Goal: Information Seeking & Learning: Learn about a topic

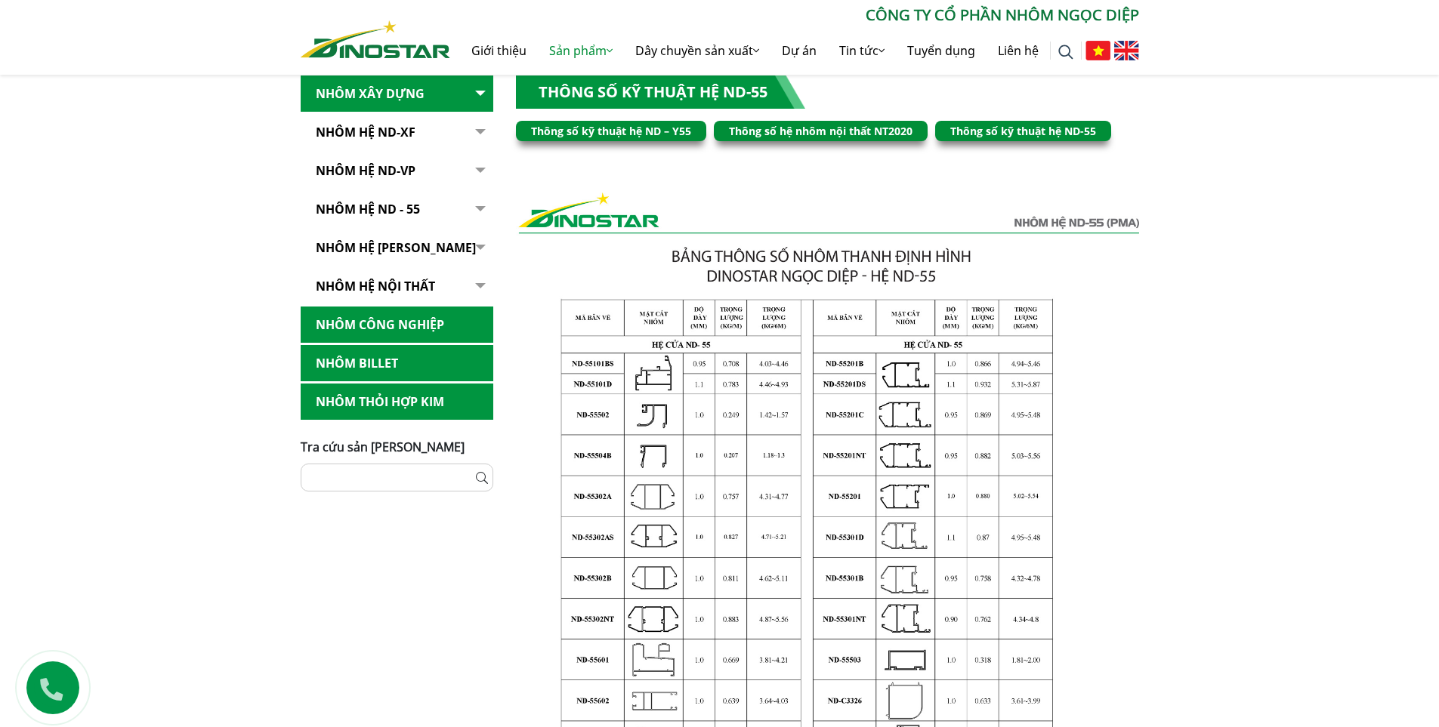
scroll to position [151, 0]
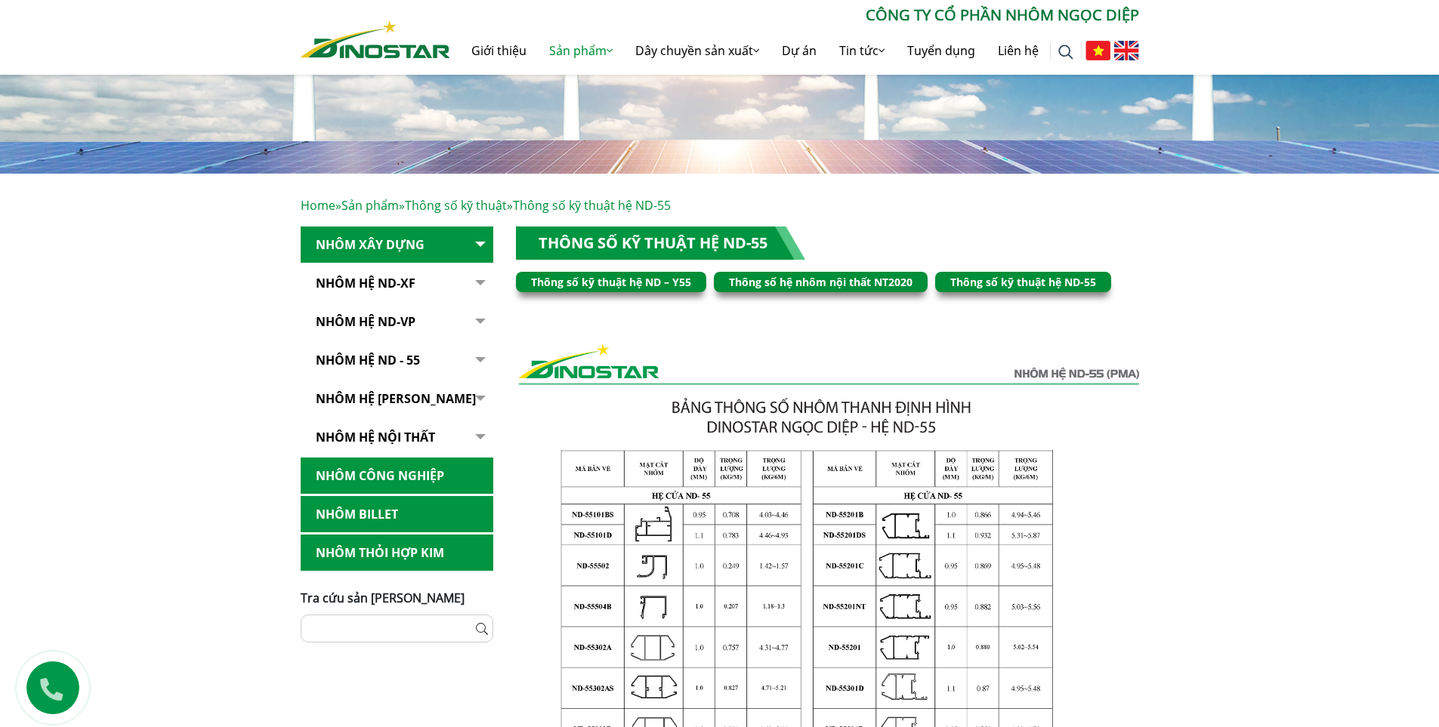
click at [479, 282] on button "button" at bounding box center [478, 283] width 30 height 37
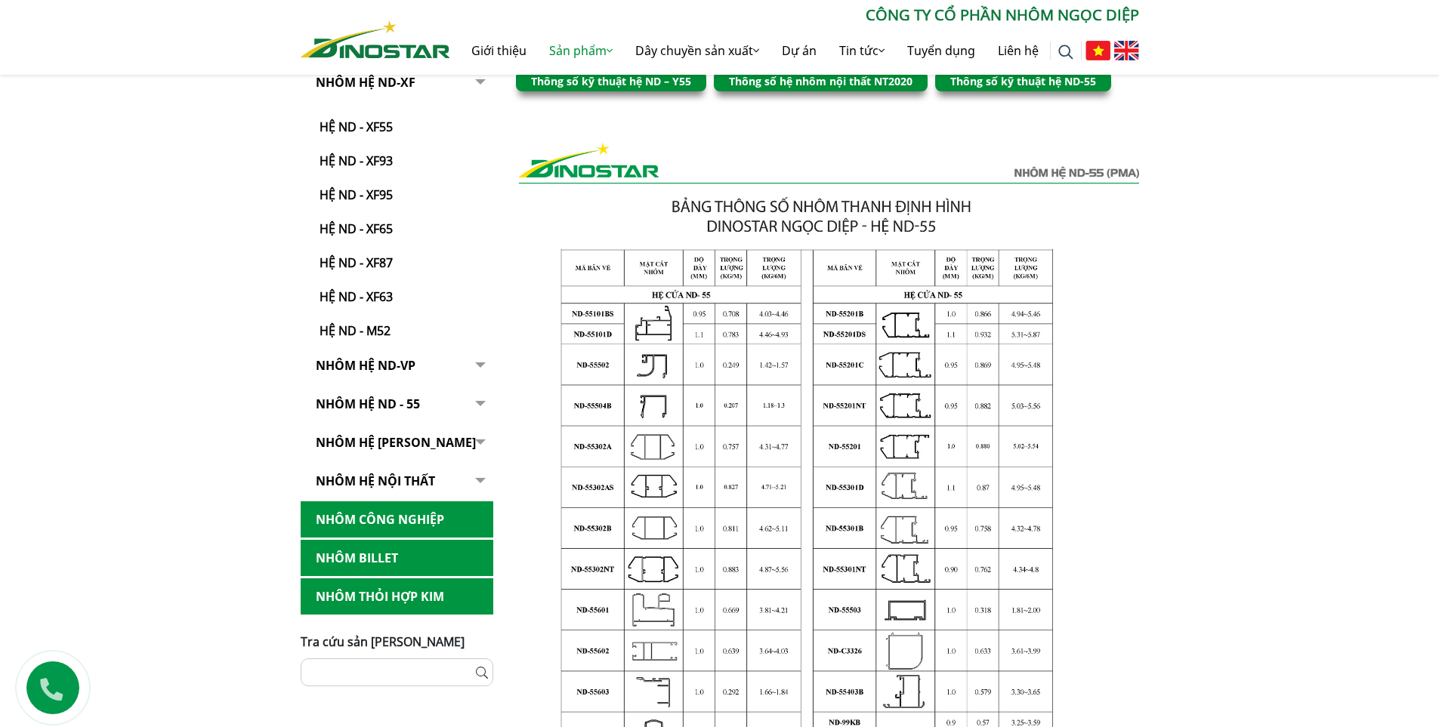
scroll to position [453, 0]
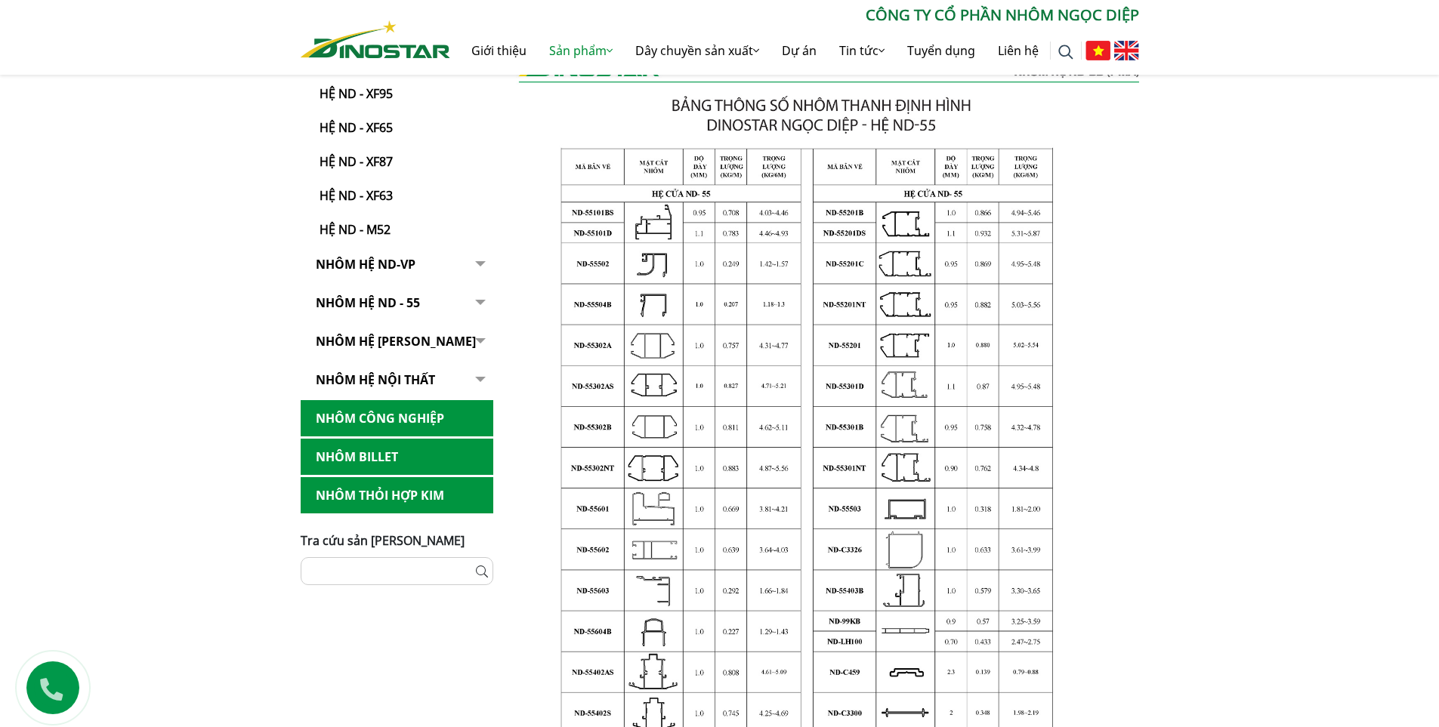
click at [475, 374] on button "button" at bounding box center [478, 380] width 30 height 37
click at [478, 378] on button "button" at bounding box center [478, 380] width 30 height 37
click at [481, 379] on button "button" at bounding box center [478, 380] width 30 height 37
click at [402, 376] on link "Nhôm hệ nội thất" at bounding box center [397, 380] width 193 height 37
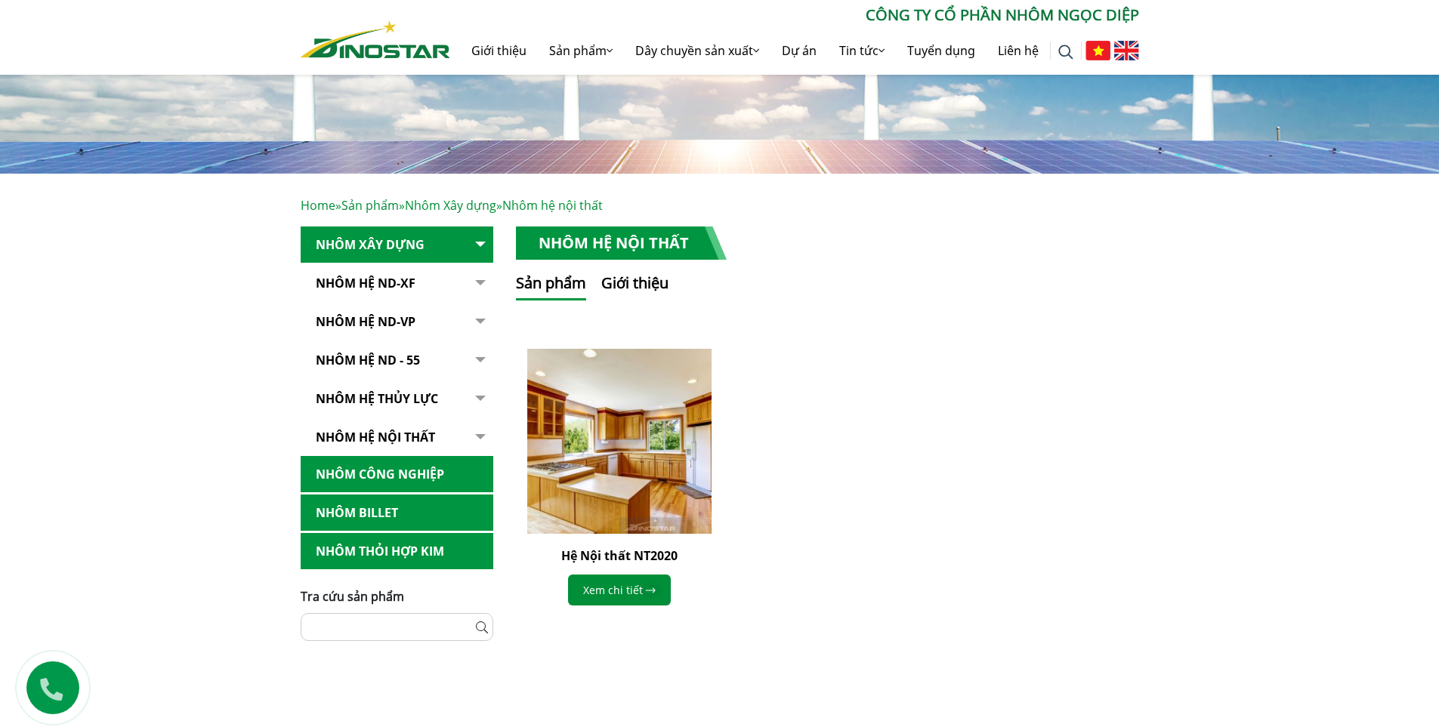
click at [373, 281] on link "Nhôm Hệ ND-XF" at bounding box center [397, 283] width 193 height 37
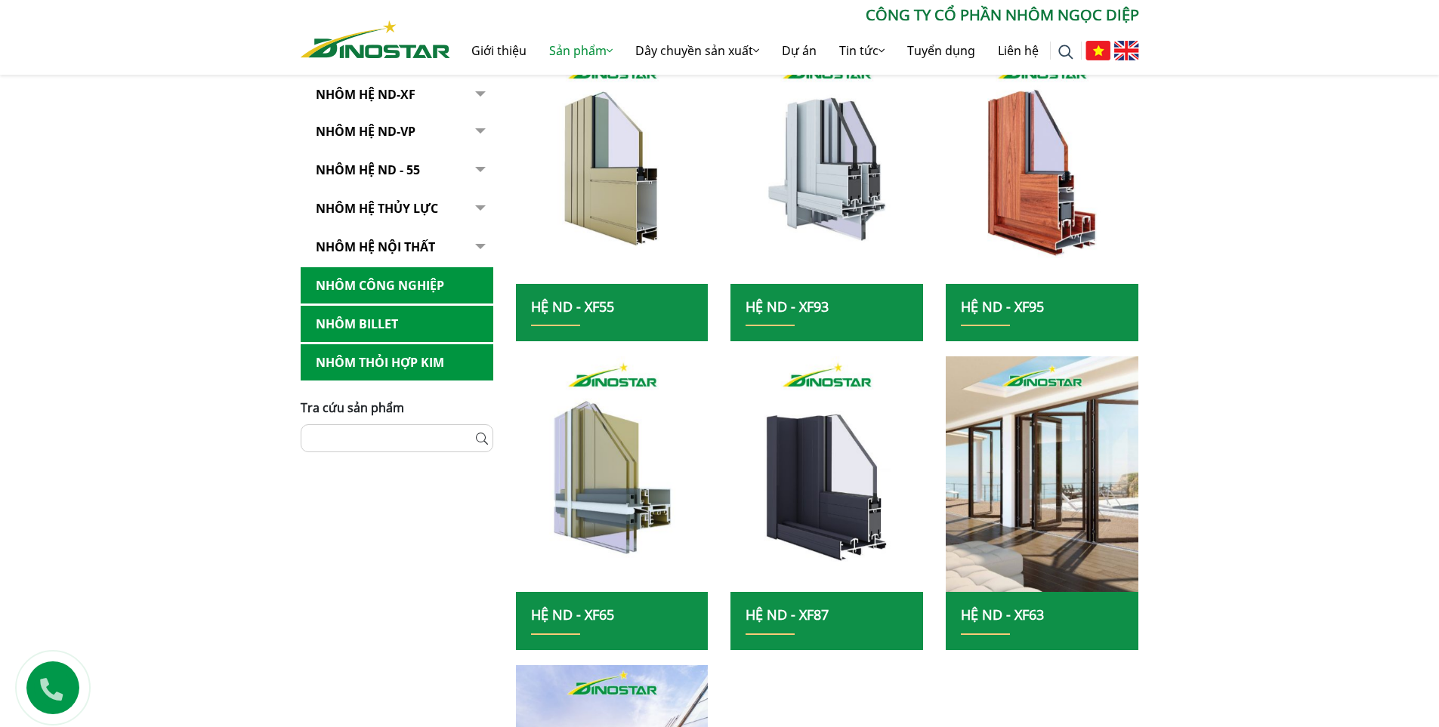
scroll to position [302, 0]
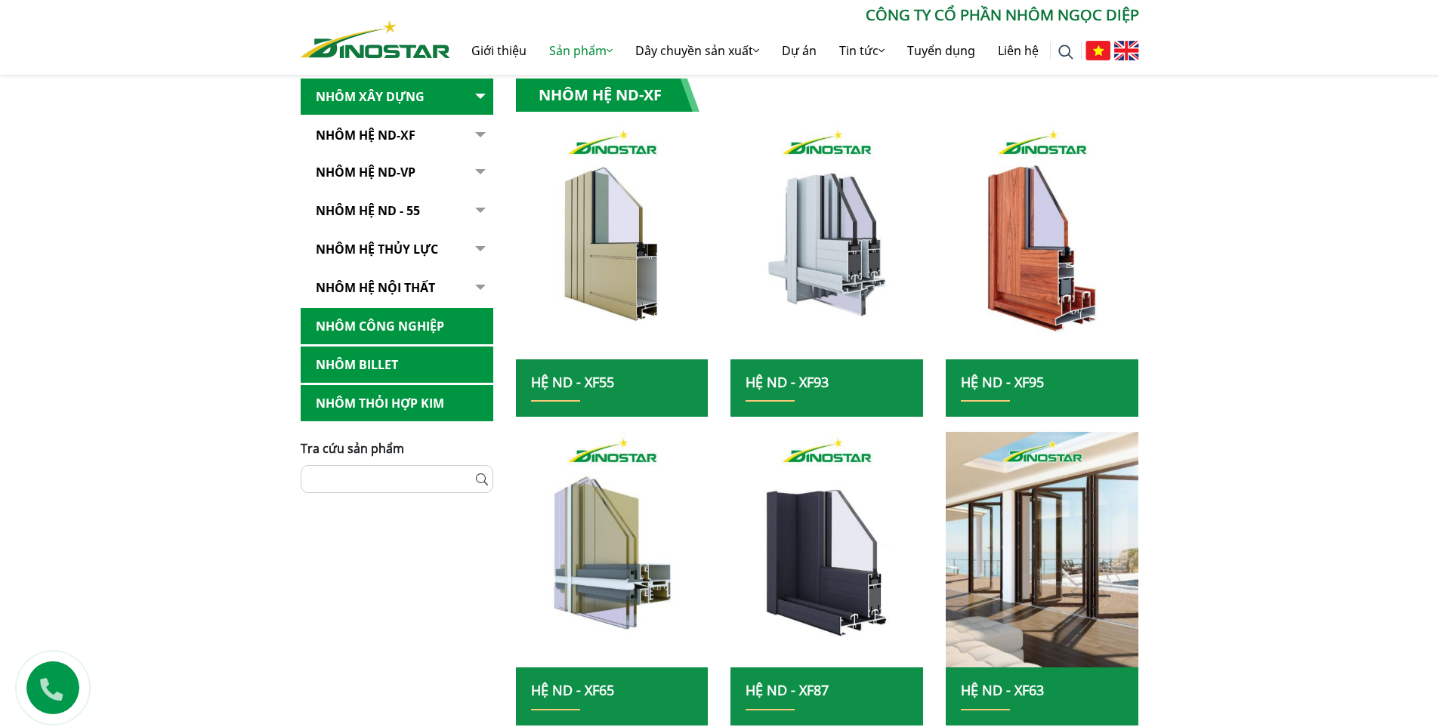
click at [352, 172] on link "Nhôm Hệ ND-VP" at bounding box center [397, 172] width 193 height 37
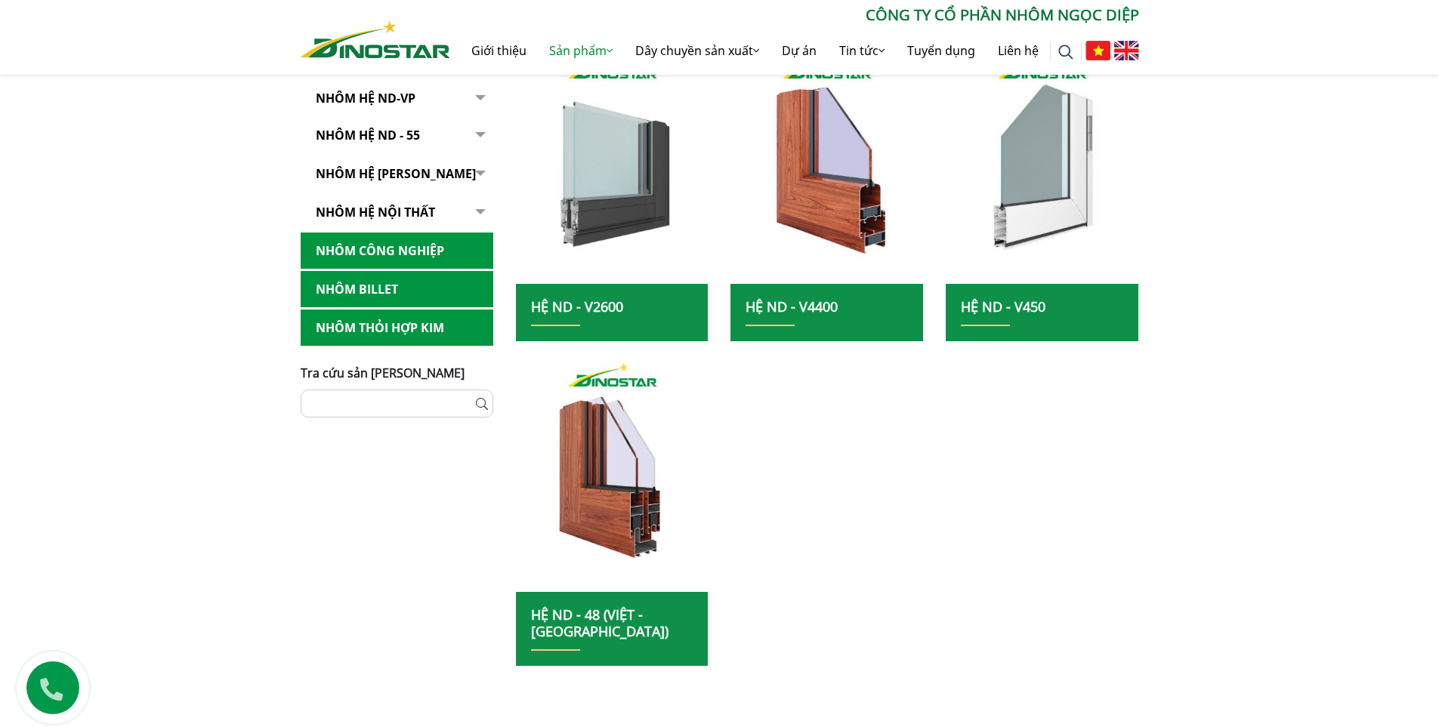
scroll to position [227, 0]
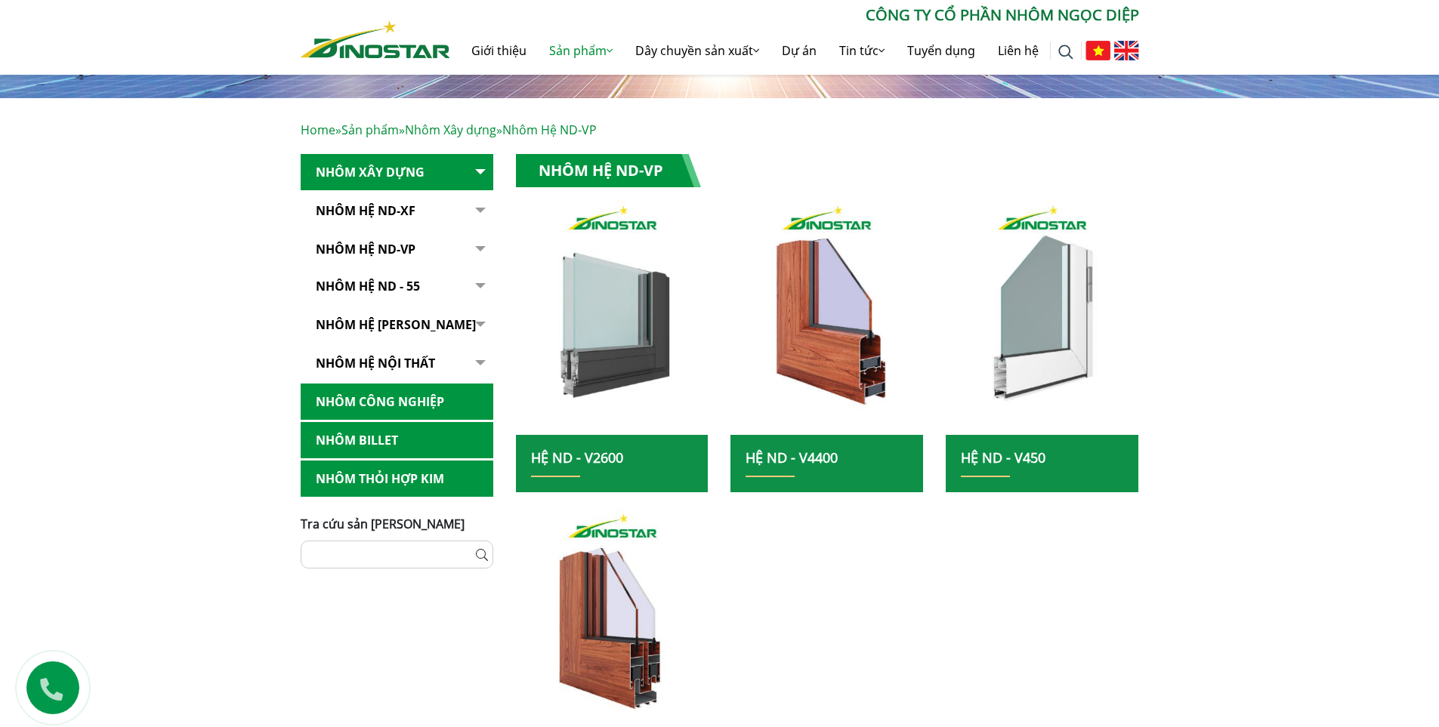
click at [351, 285] on link "NHÔM HỆ ND - 55" at bounding box center [397, 286] width 193 height 37
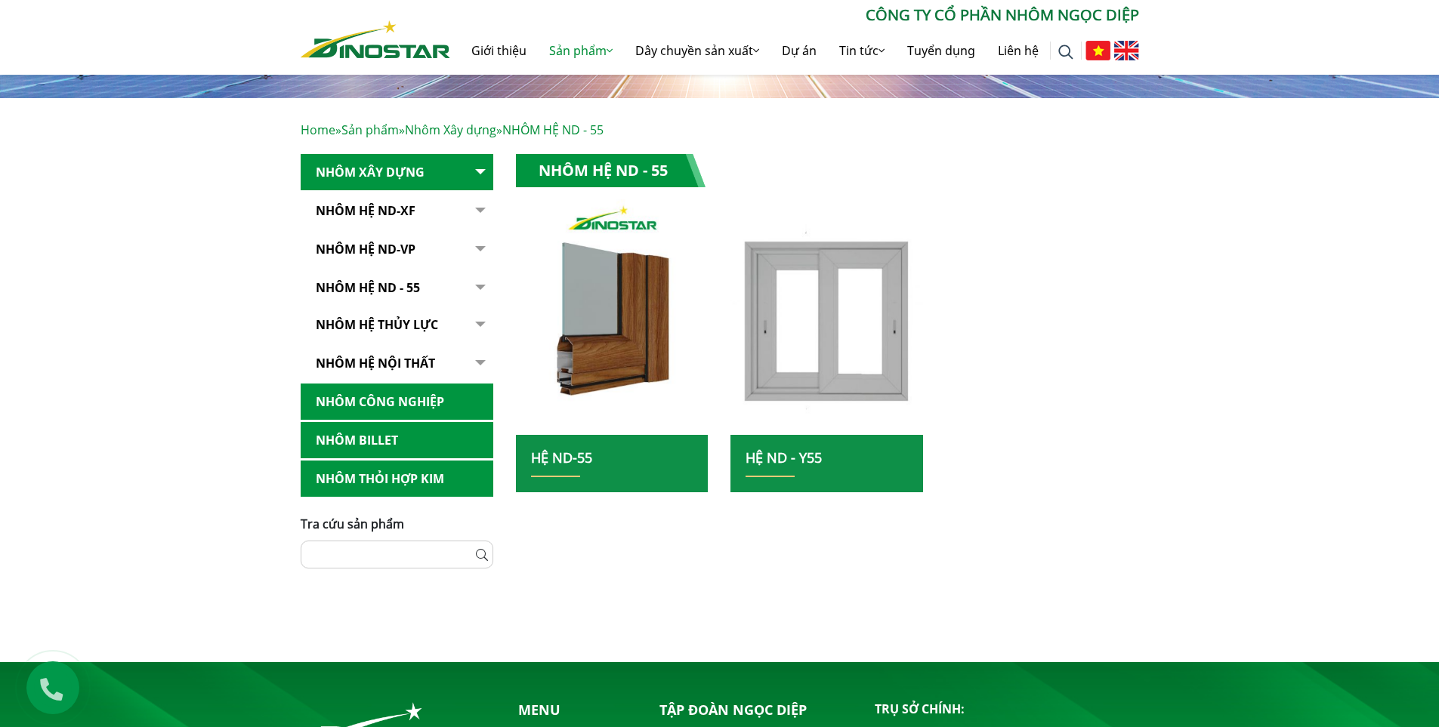
click at [353, 287] on link "NHÔM HỆ ND - 55" at bounding box center [397, 288] width 193 height 37
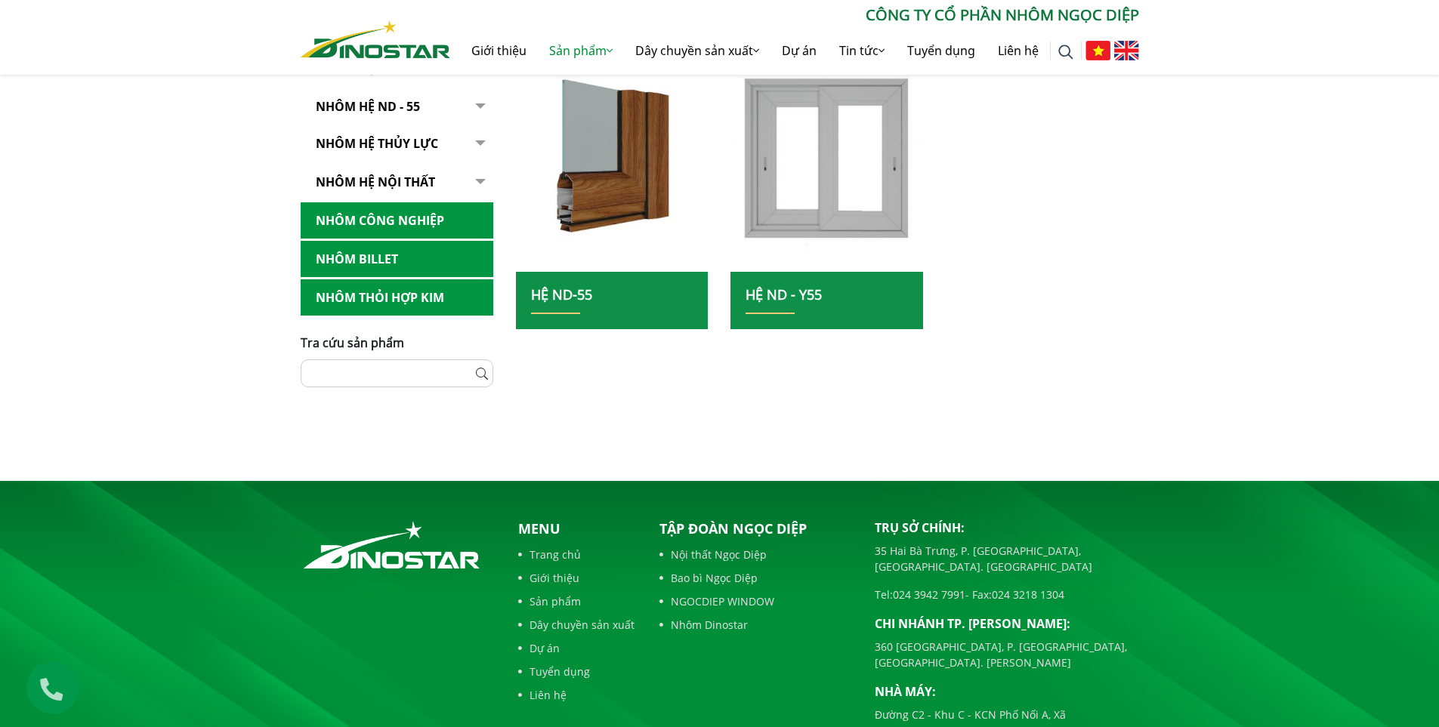
scroll to position [495, 0]
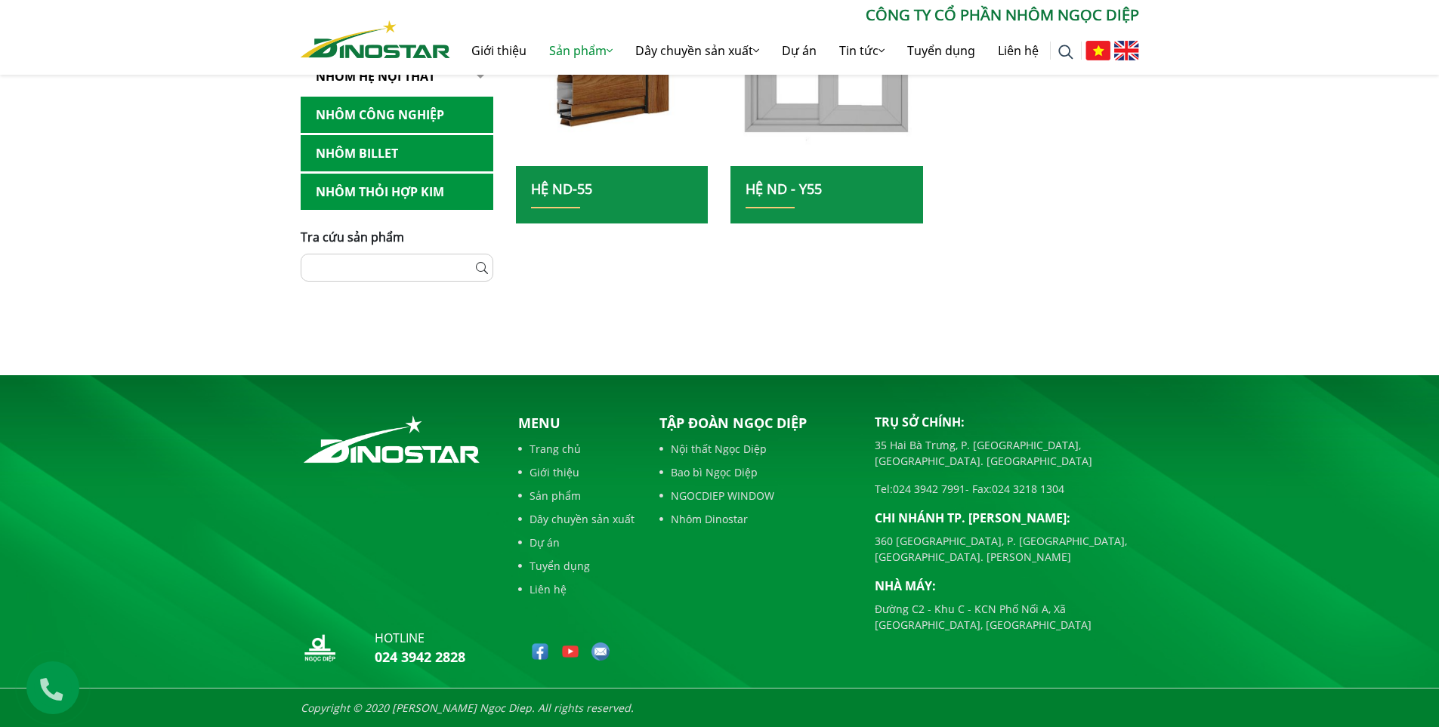
click at [547, 590] on link "Liên hệ" at bounding box center [576, 589] width 116 height 16
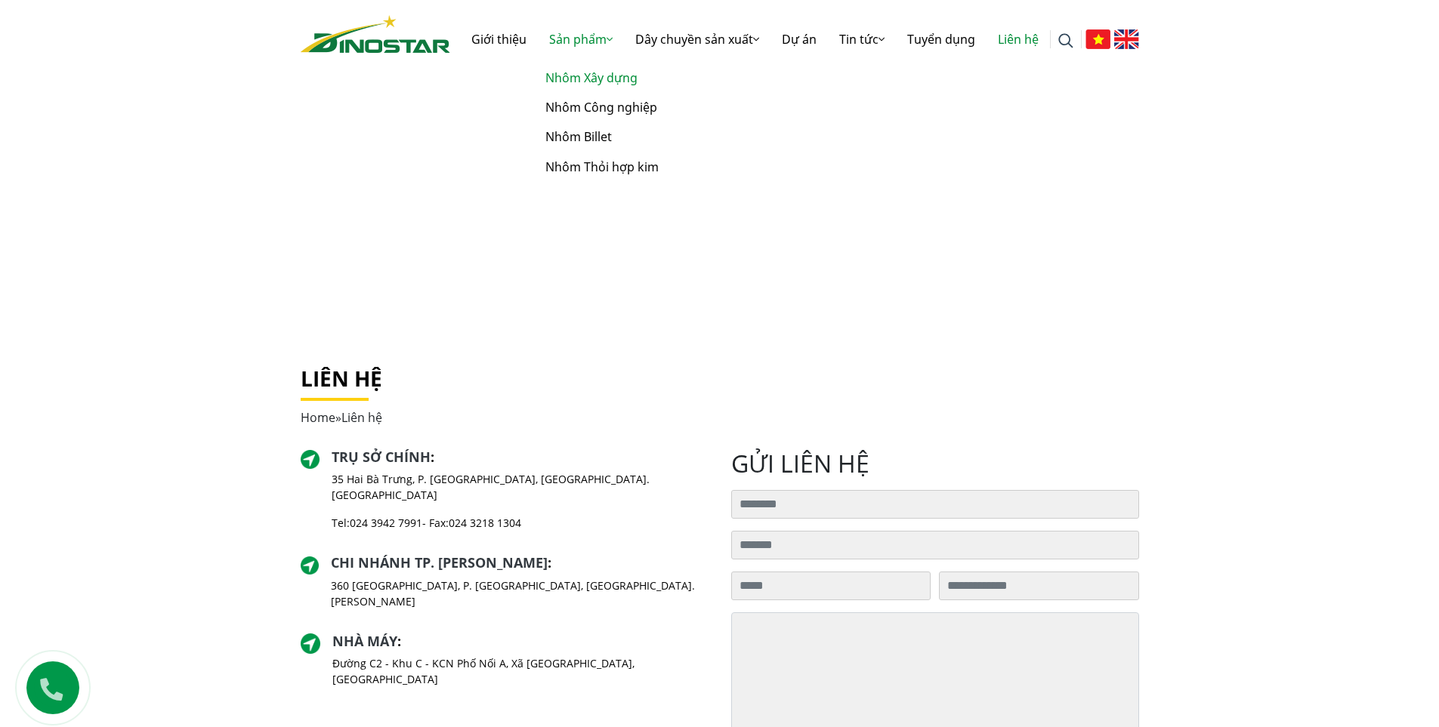
click at [577, 77] on link "Nhôm Xây dựng" at bounding box center [613, 77] width 151 height 29
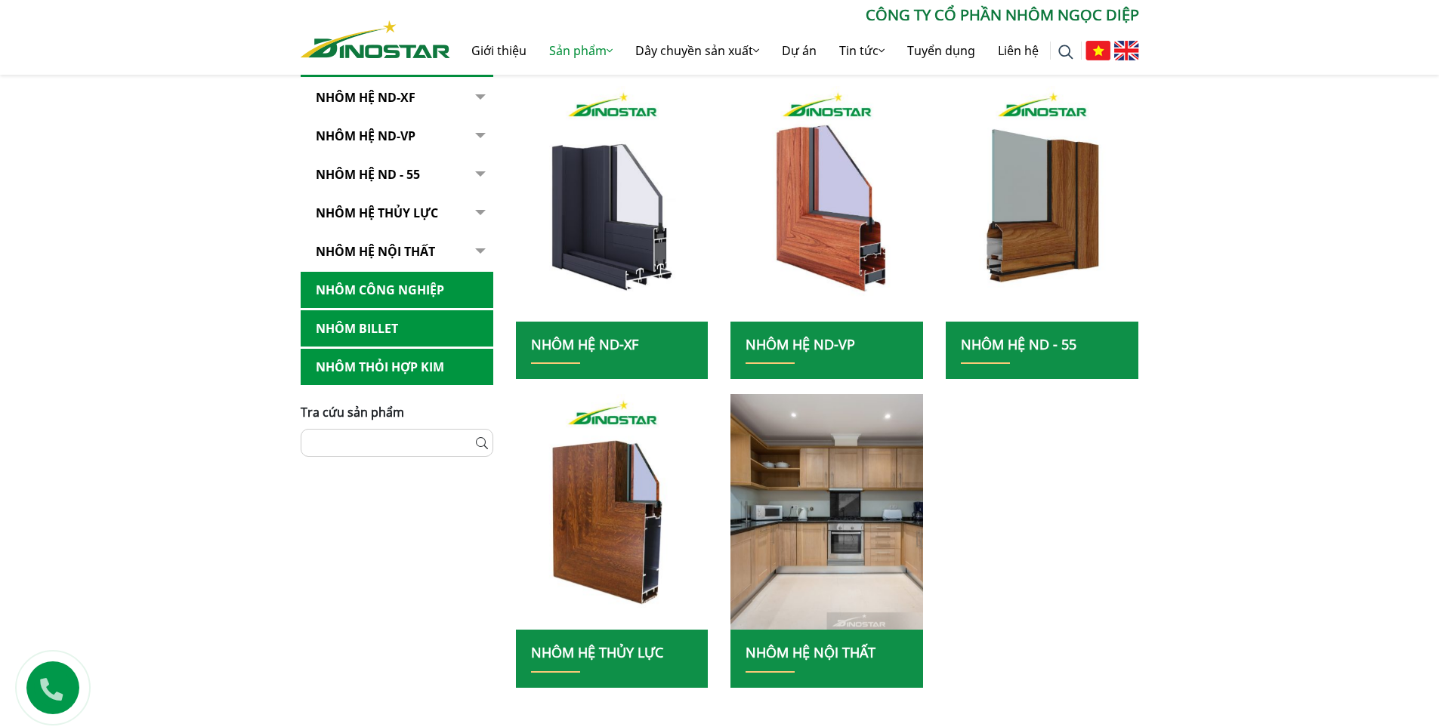
scroll to position [302, 0]
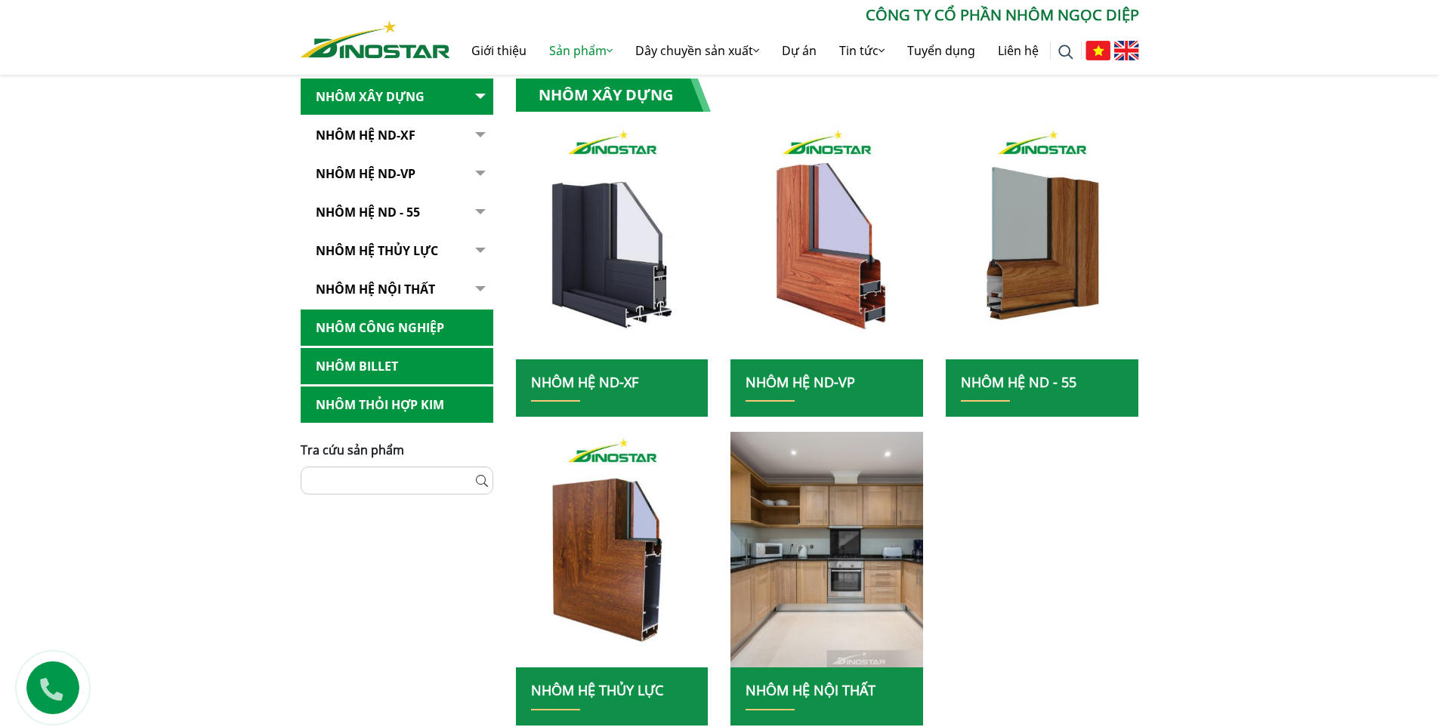
click at [1026, 381] on link "NHÔM HỆ ND - 55" at bounding box center [1019, 382] width 116 height 18
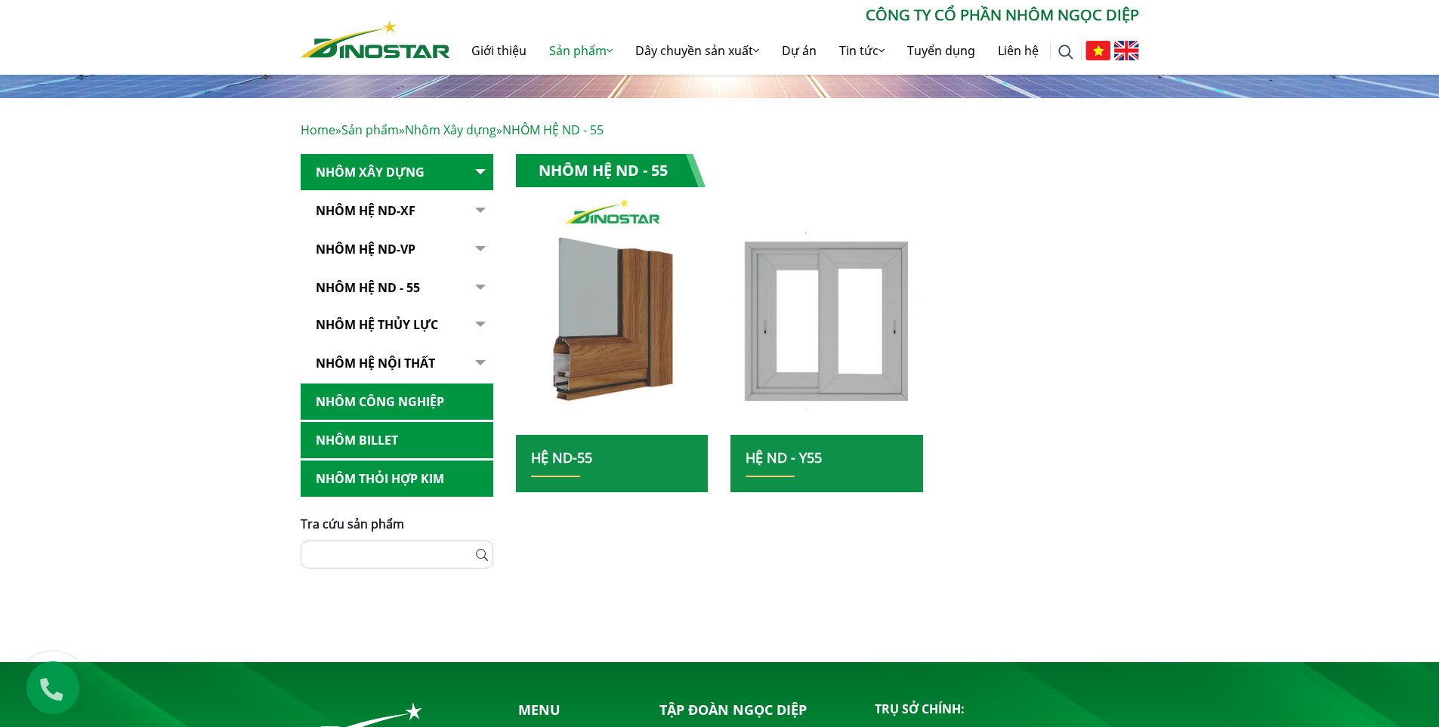
click at [587, 372] on img at bounding box center [612, 317] width 206 height 252
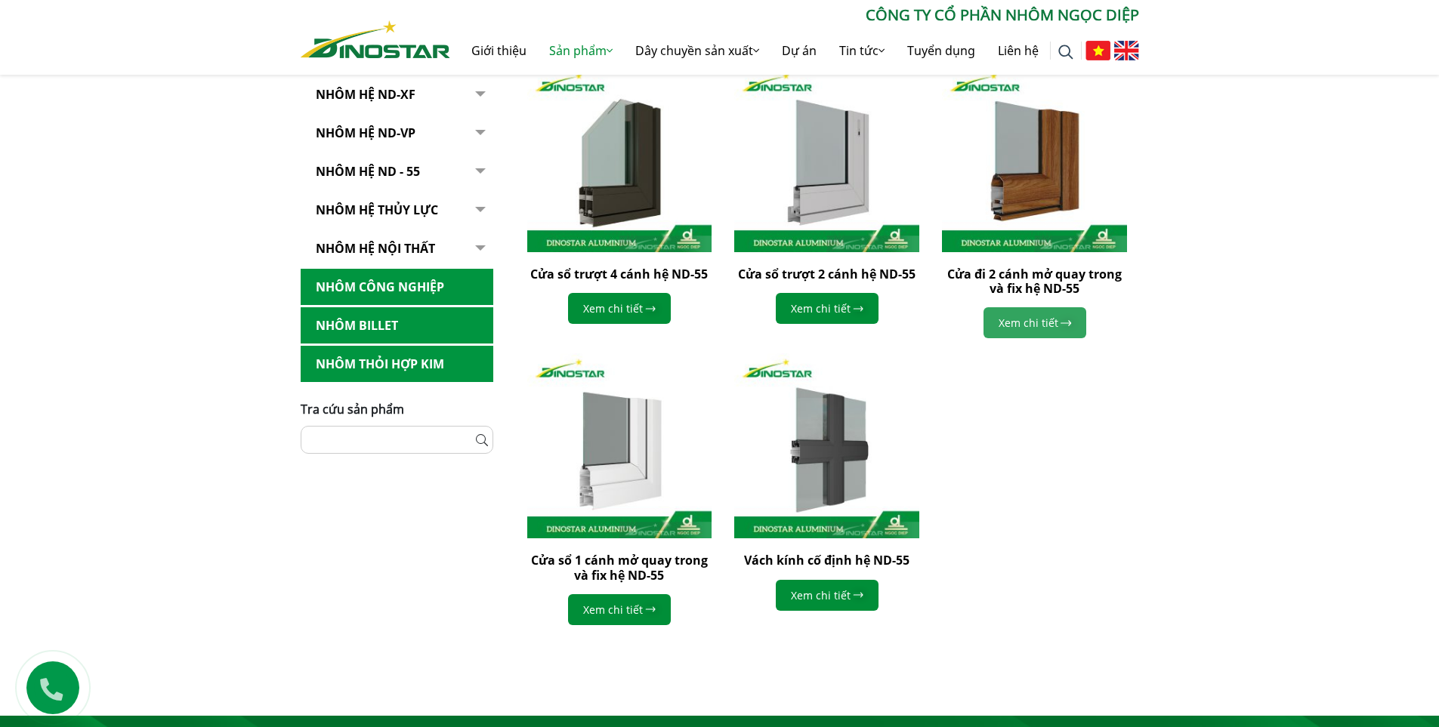
click at [1029, 323] on link "Xem chi tiết" at bounding box center [1034, 322] width 103 height 31
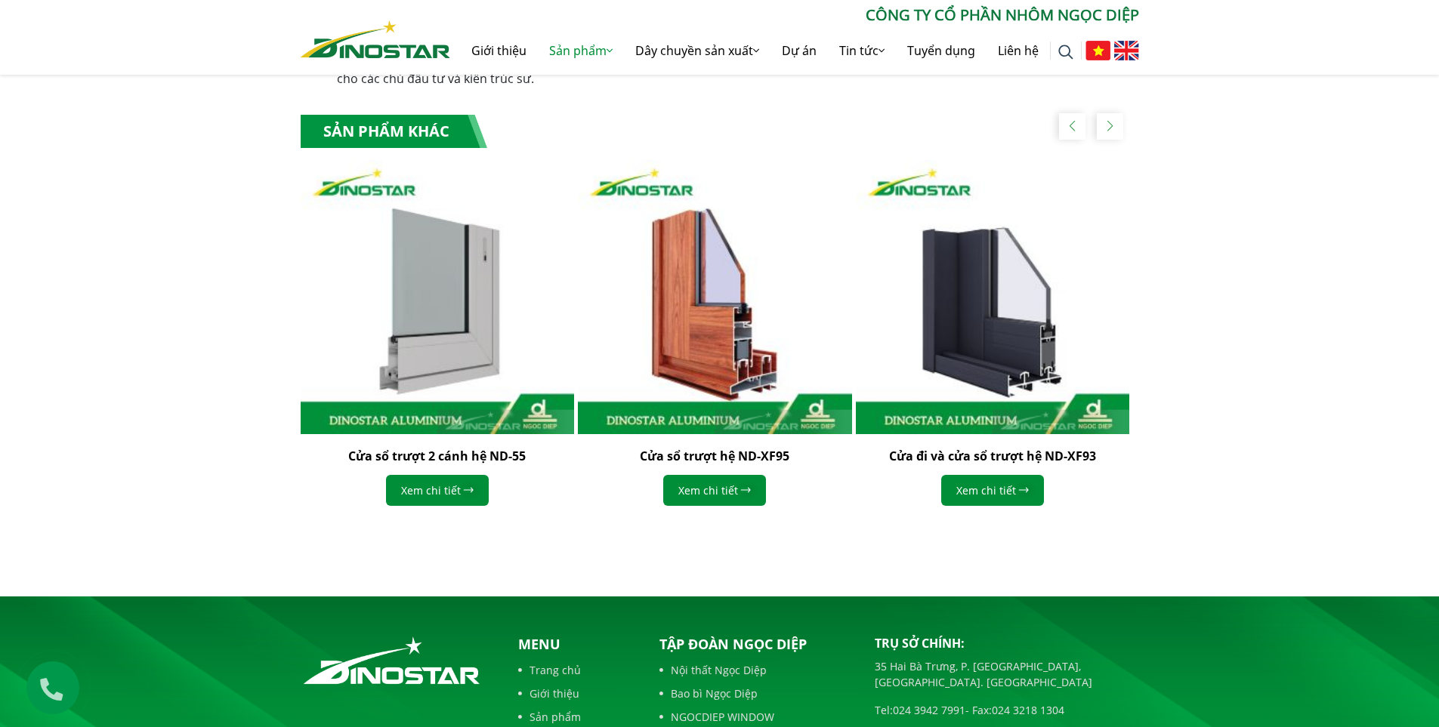
scroll to position [1133, 0]
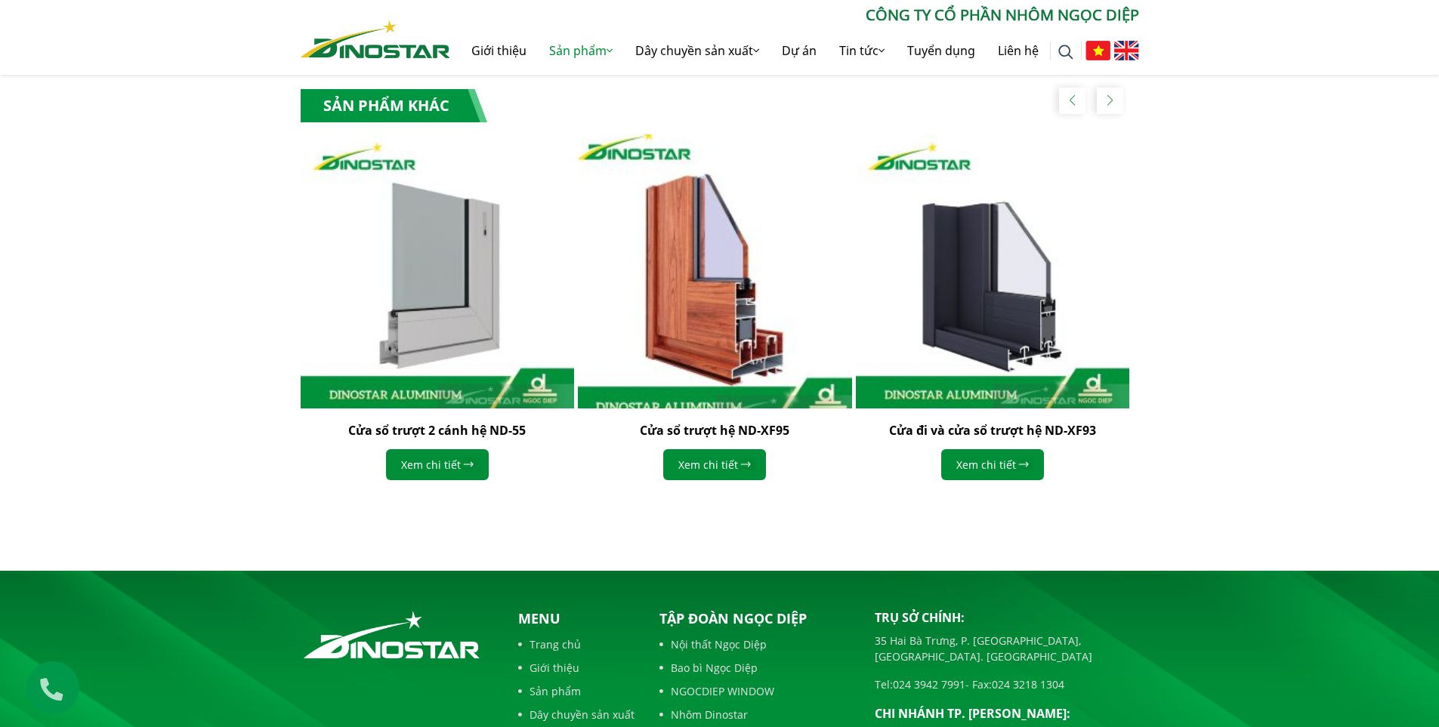
click at [695, 295] on img "2 / 4" at bounding box center [714, 271] width 301 height 301
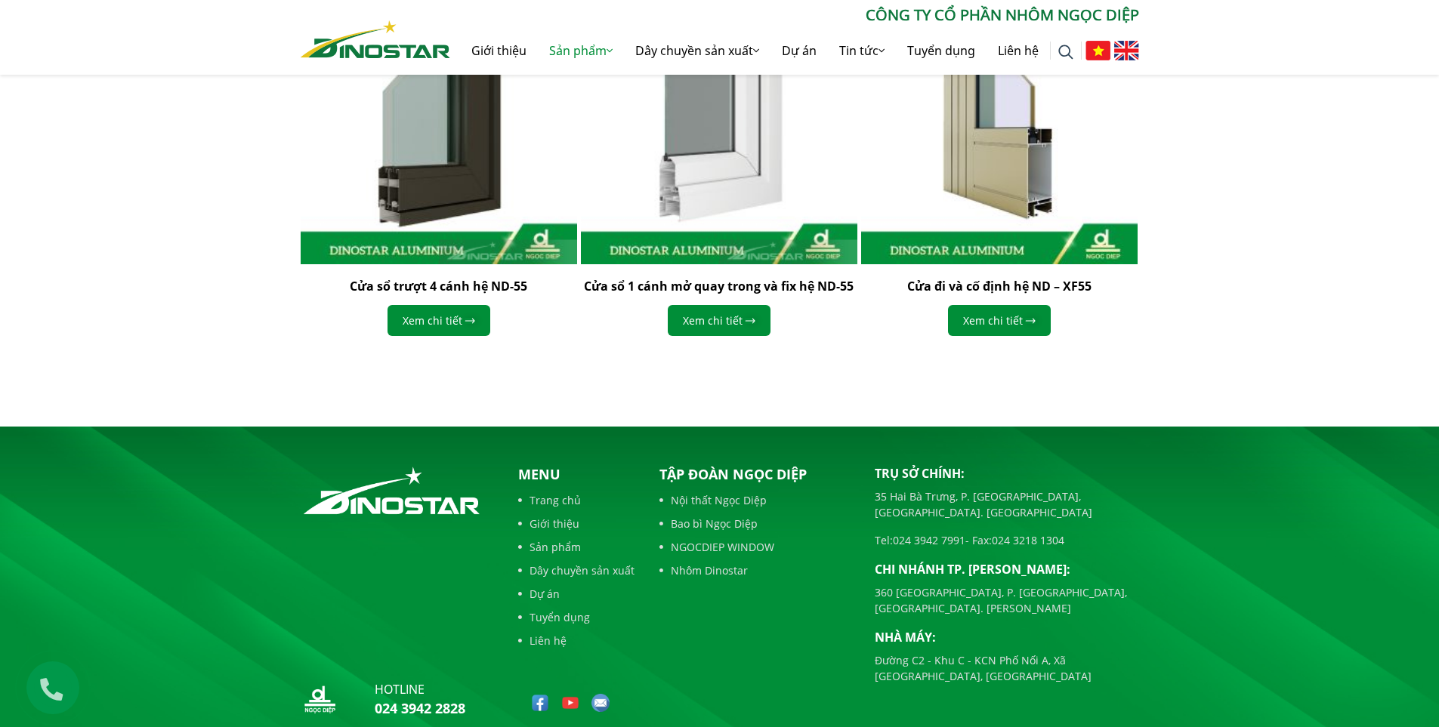
scroll to position [1119, 0]
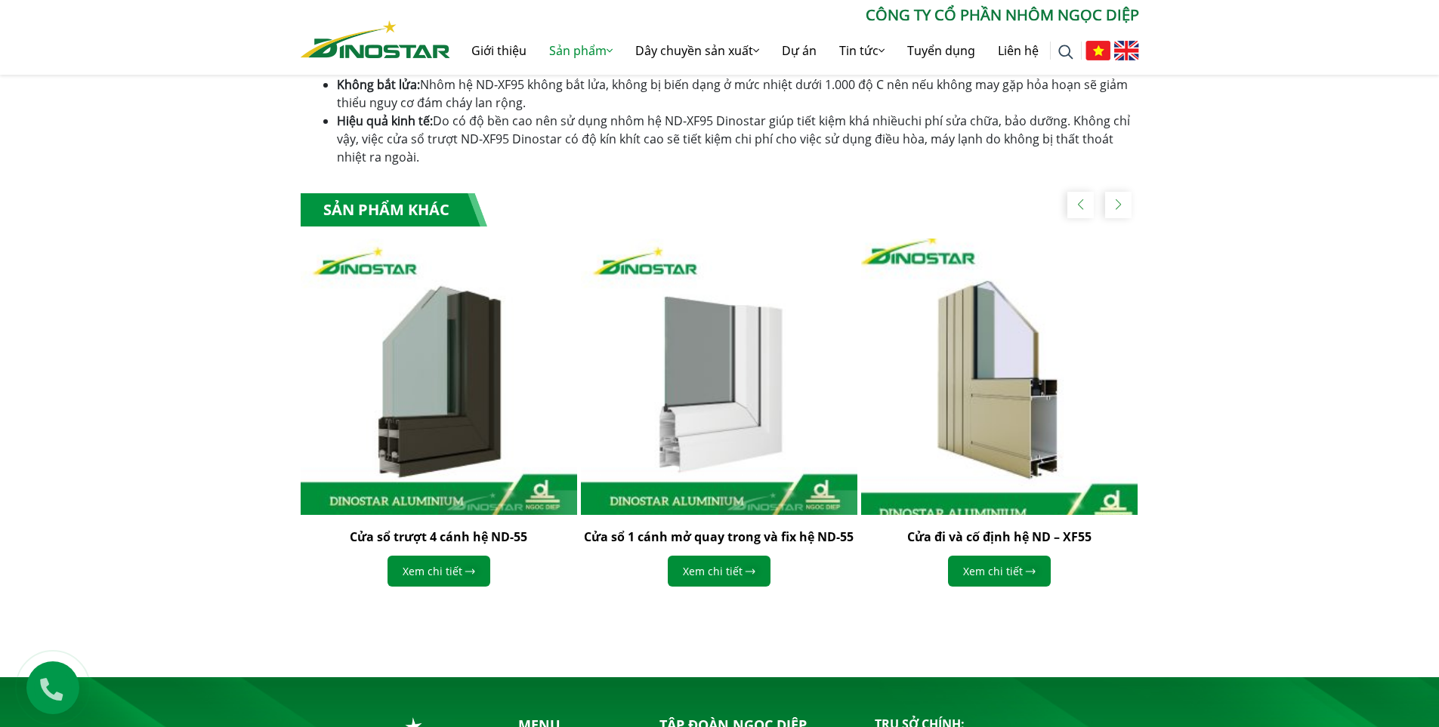
click at [999, 390] on img "3 / 5" at bounding box center [999, 377] width 304 height 304
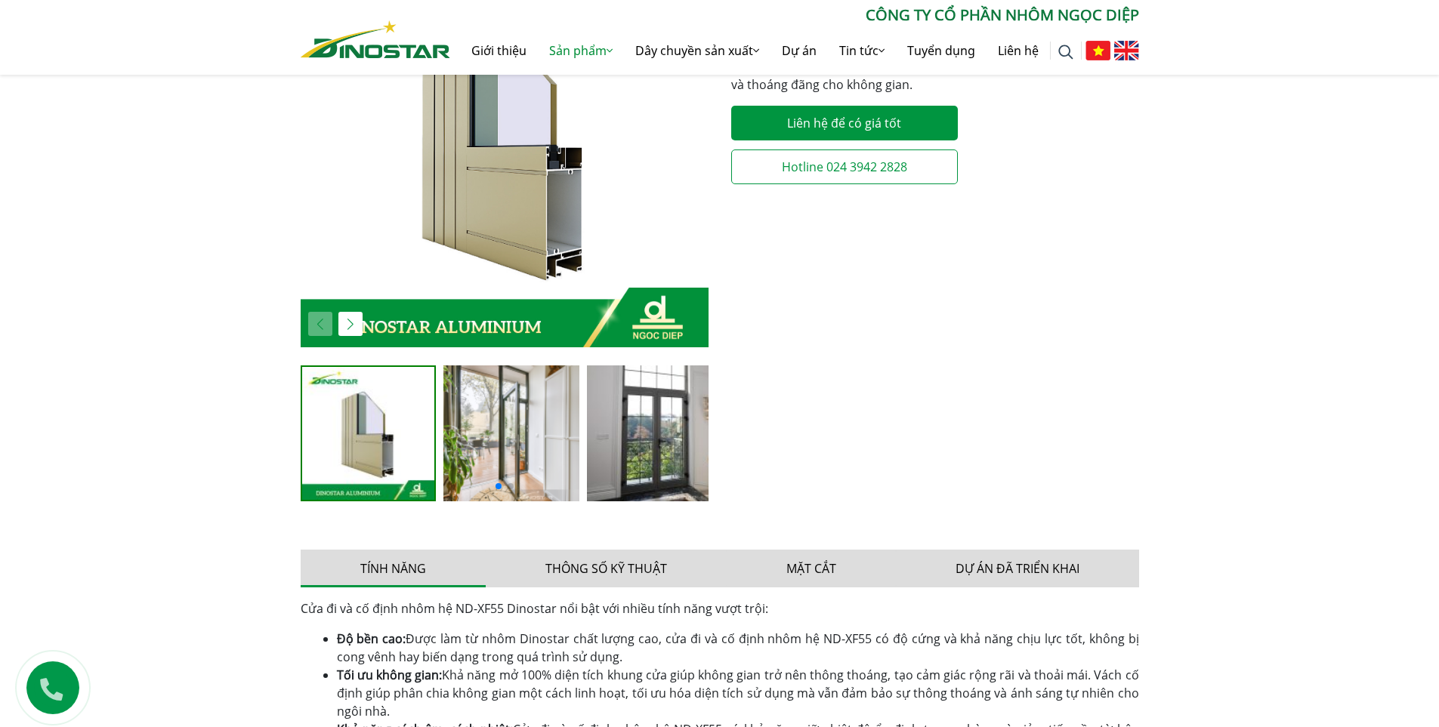
scroll to position [378, 0]
